Goal: Check status

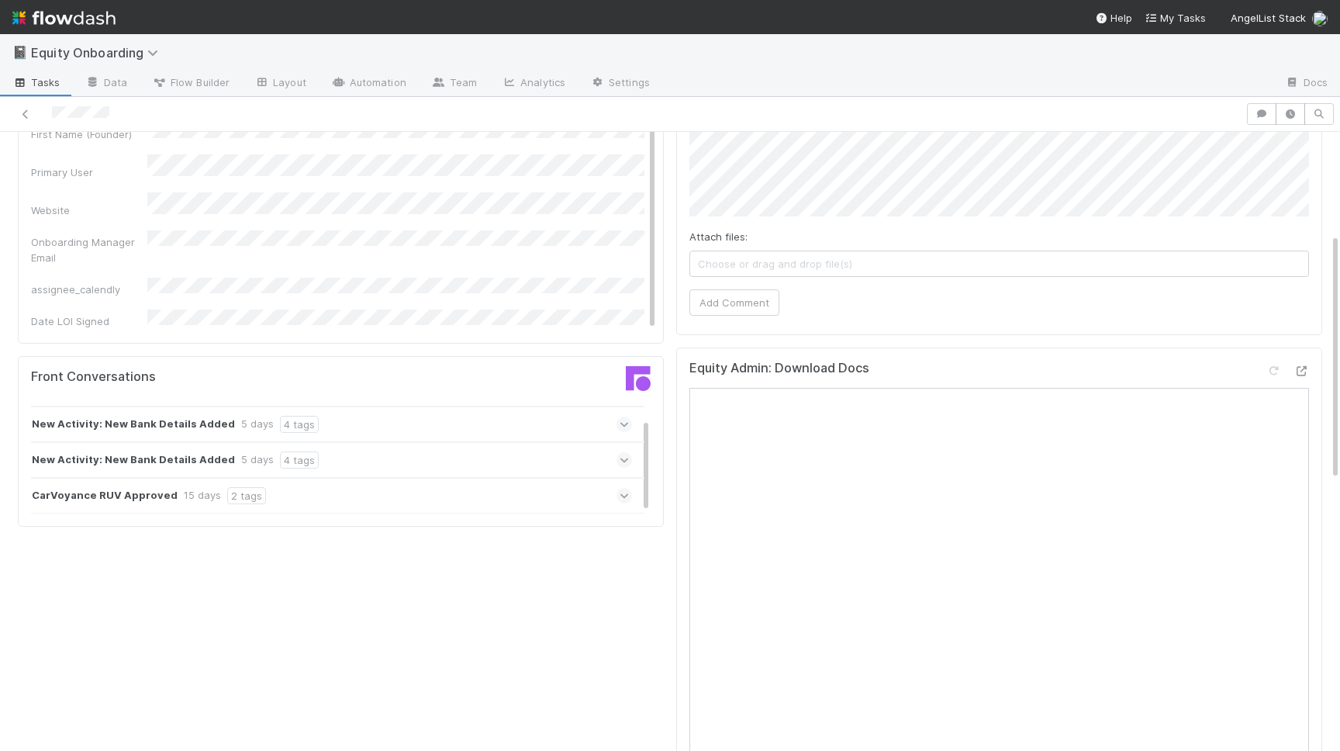
scroll to position [258, 0]
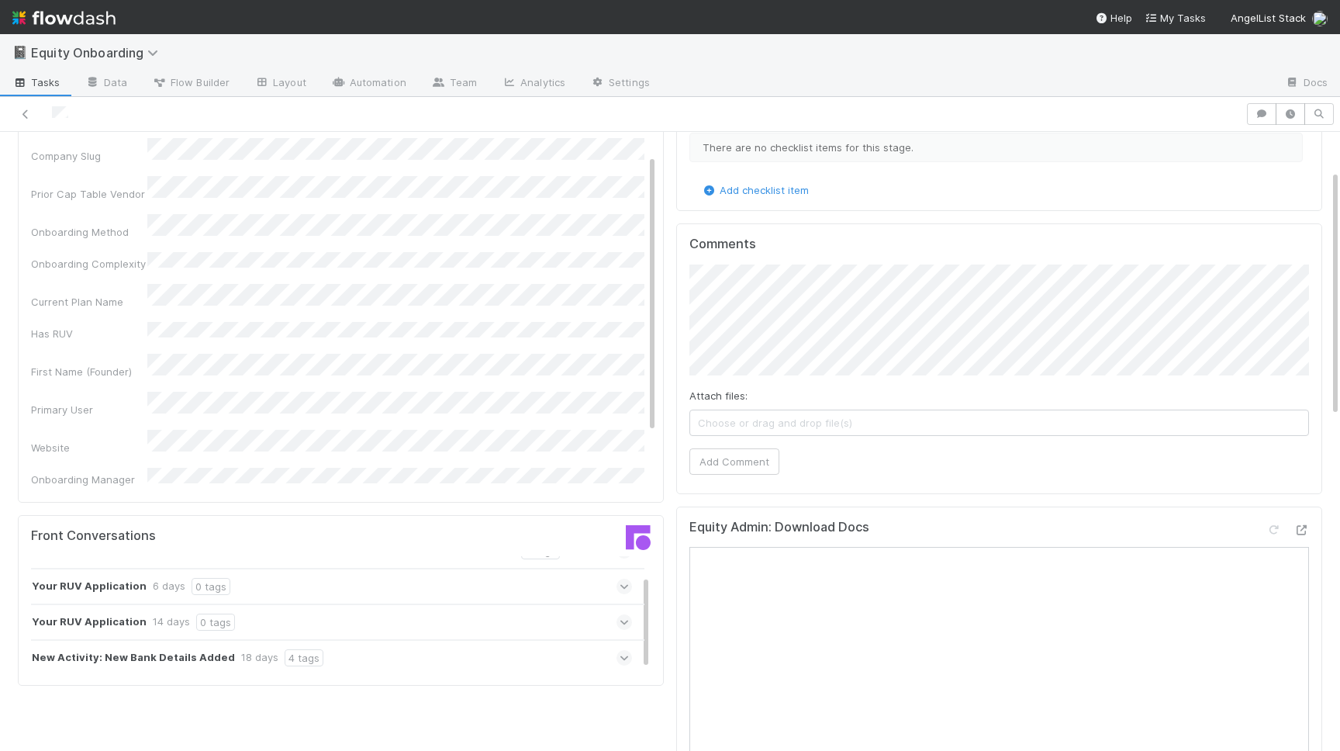
scroll to position [26, 0]
click at [464, 582] on div "Your RUV Application 6 days 0 tags" at bounding box center [331, 583] width 601 height 36
click at [447, 612] on div "Your RUV Application 14 days 0 tags" at bounding box center [331, 619] width 601 height 36
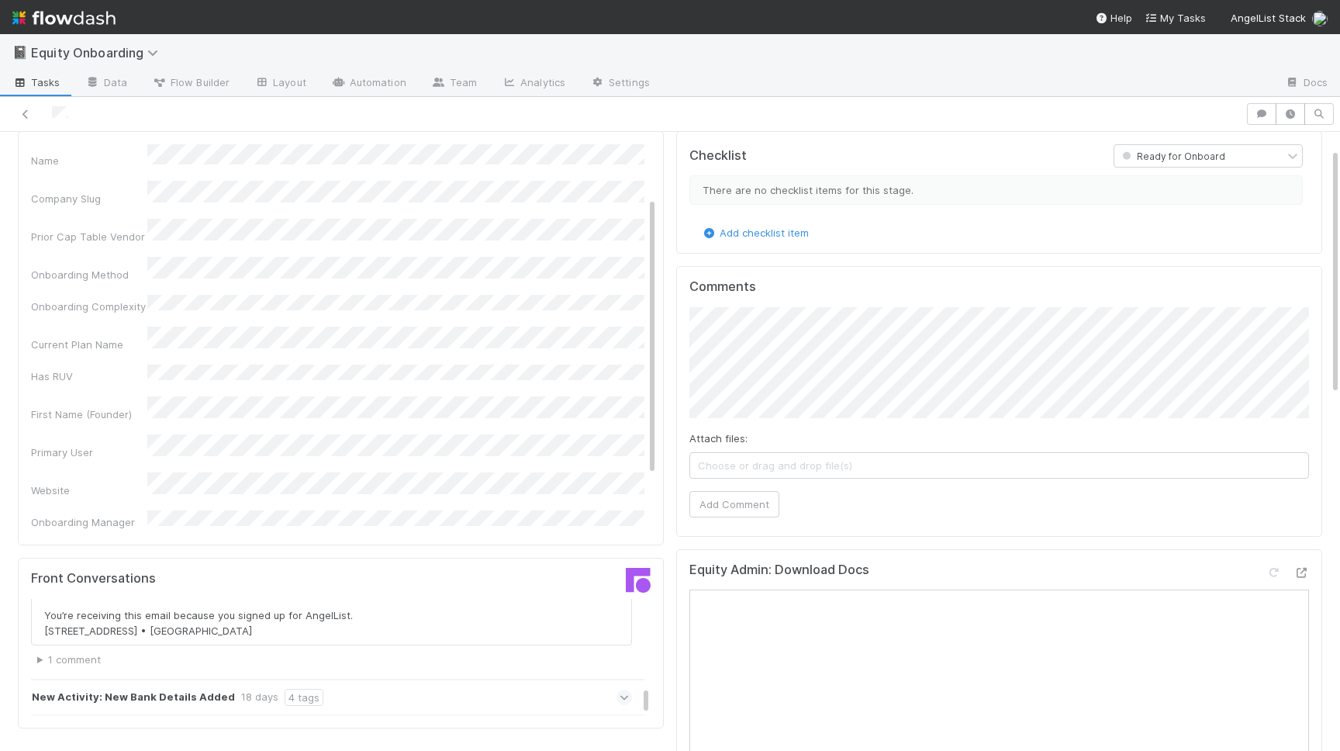
scroll to position [0, 0]
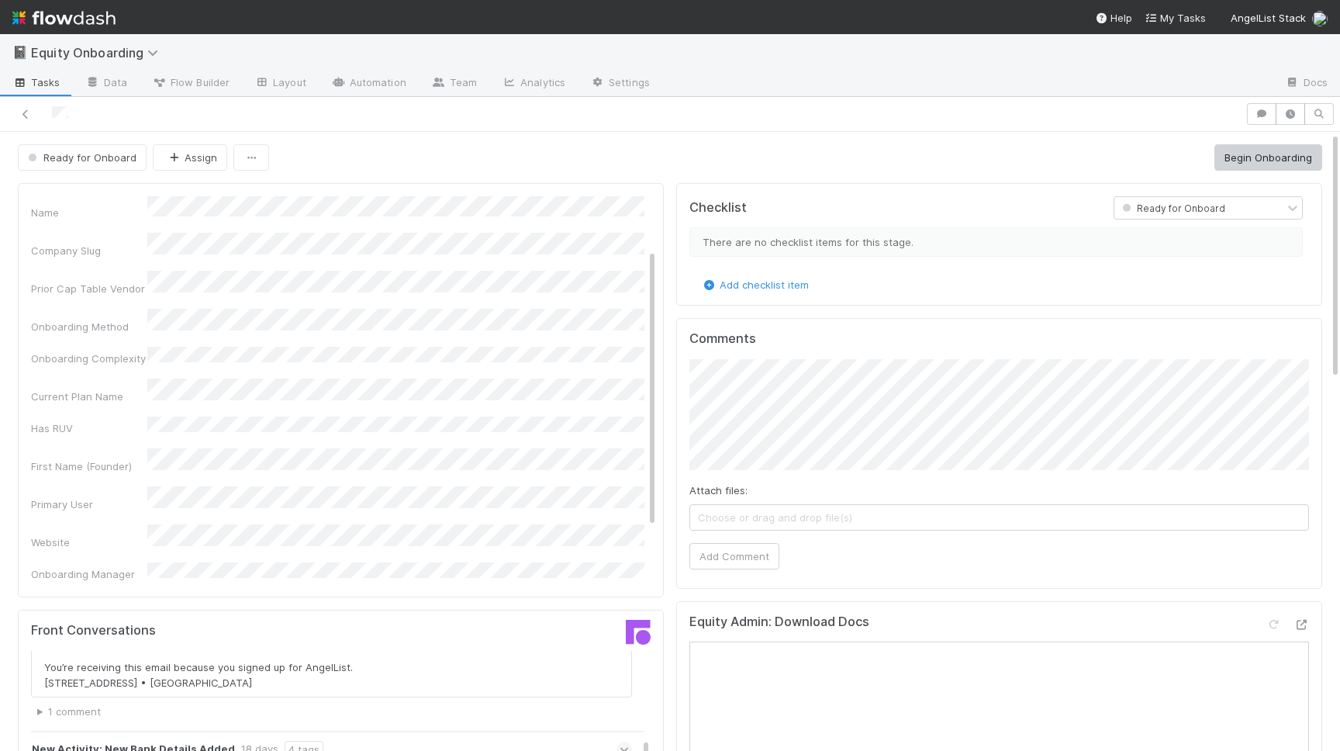
click at [38, 712] on summary "1 comment" at bounding box center [334, 711] width 595 height 16
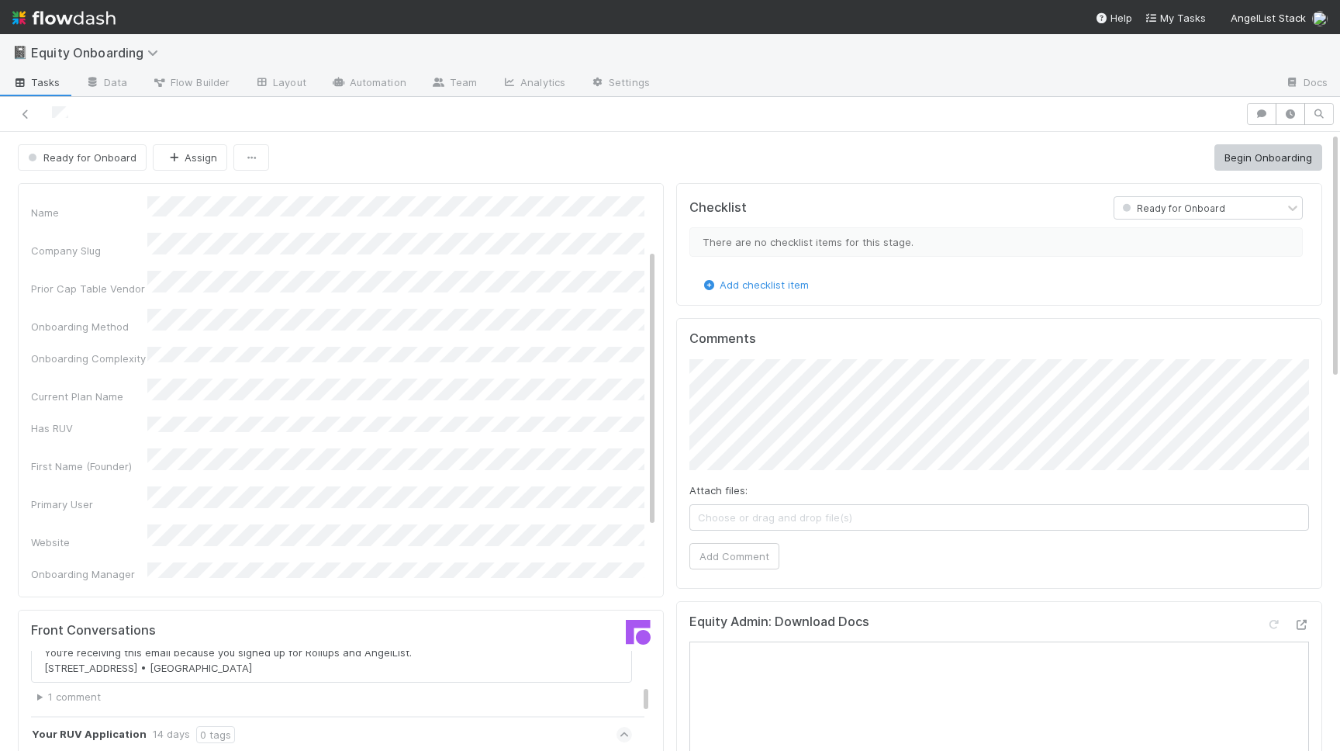
scroll to position [415, 0]
click at [42, 690] on summary "1 comment" at bounding box center [334, 683] width 595 height 16
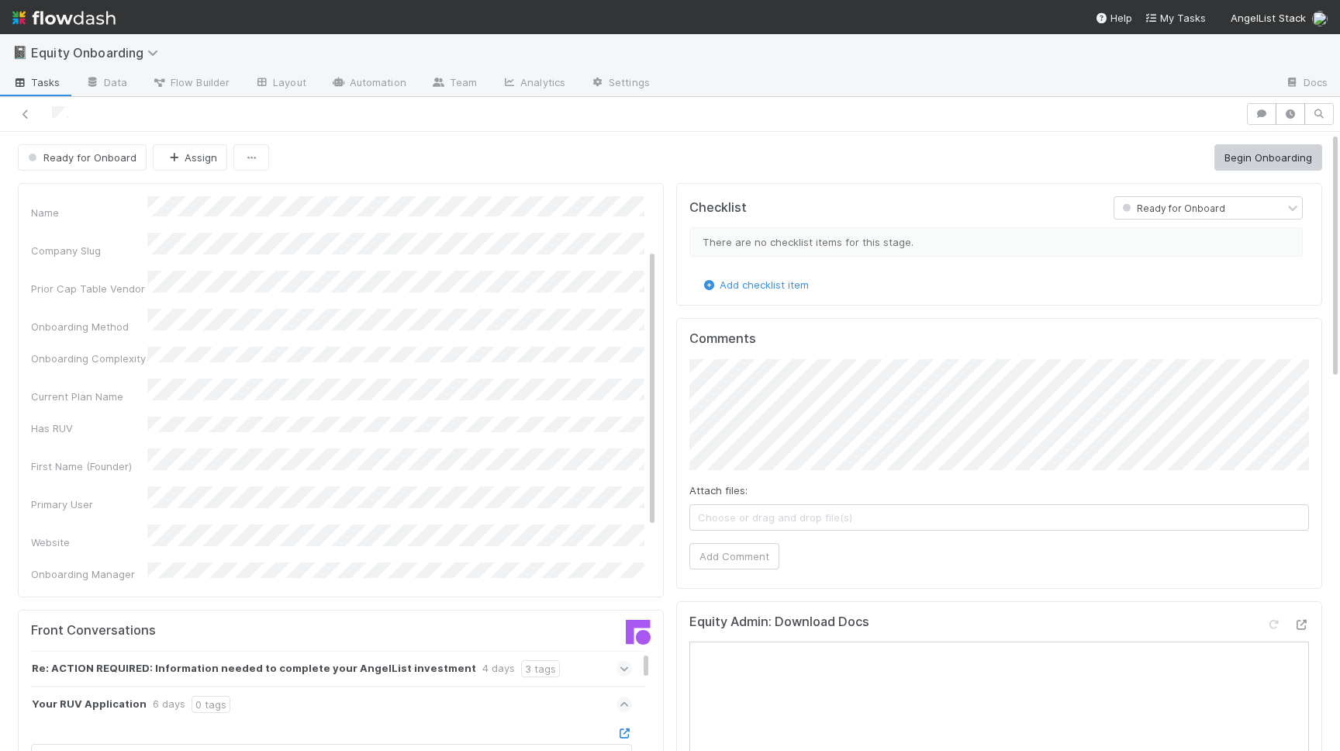
click at [85, 671] on strong "Re: ACTION REQUIRED: Information needed to complete your AngelList investment" at bounding box center [254, 668] width 444 height 17
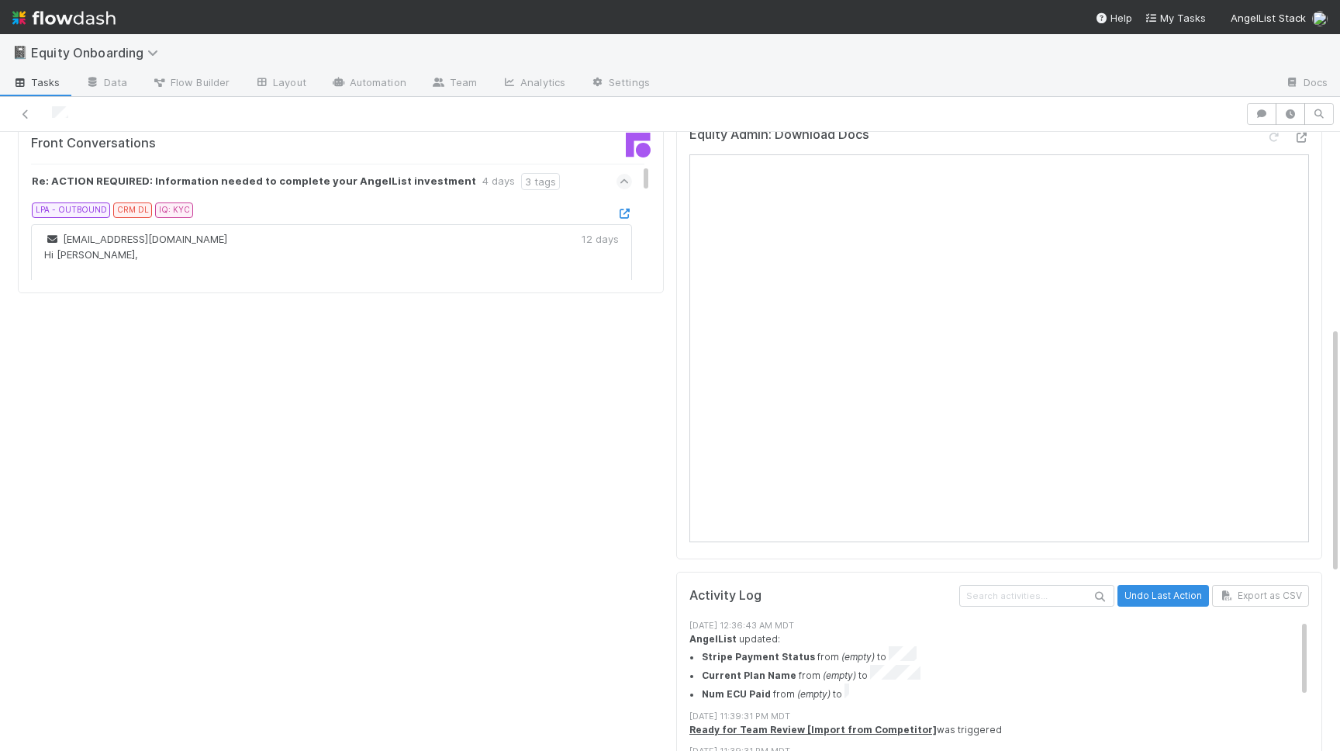
scroll to position [495, 0]
